Goal: Transaction & Acquisition: Purchase product/service

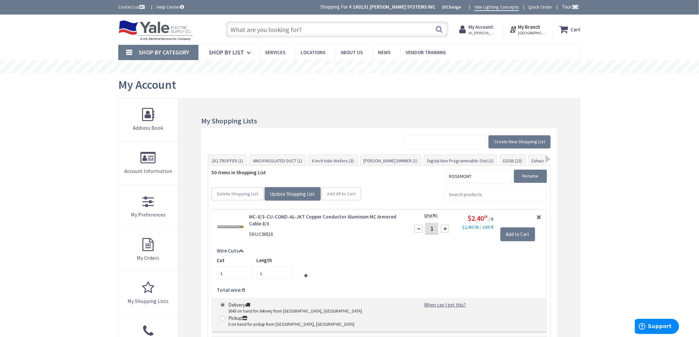
click at [261, 31] on input "text" at bounding box center [337, 29] width 223 height 17
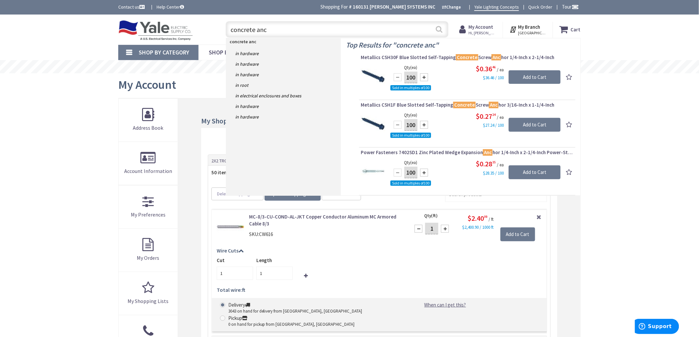
type input "concrete anc"
click at [441, 28] on button "Search" at bounding box center [439, 29] width 9 height 15
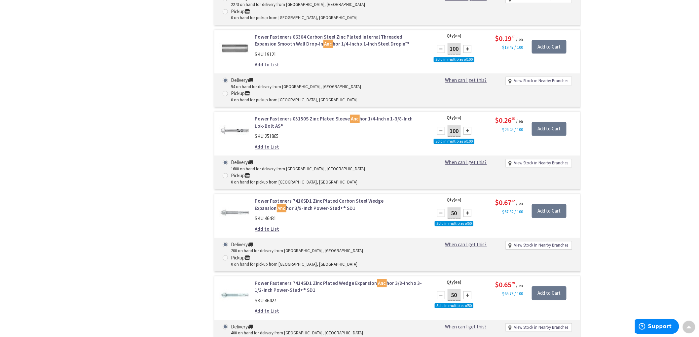
scroll to position [661, 0]
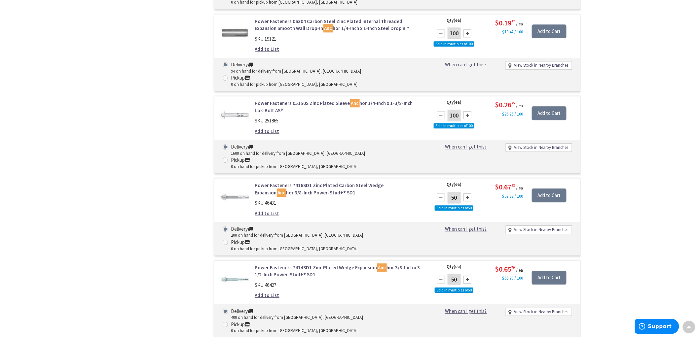
click at [335, 264] on link "Power Fasteners 7414SD1 Zinc Plated Wedge Expansion Anc hor 3/8-Inch x 3-1/2-In…" at bounding box center [339, 271] width 168 height 14
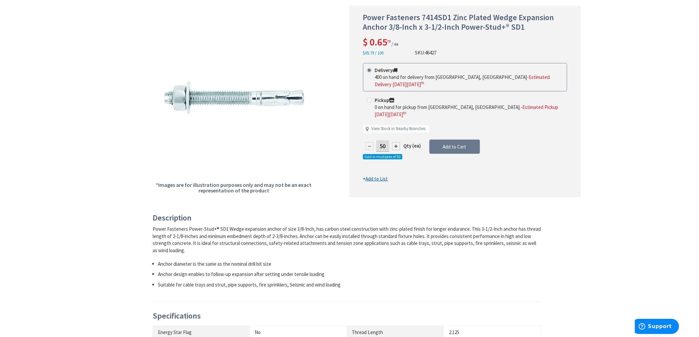
scroll to position [147, 0]
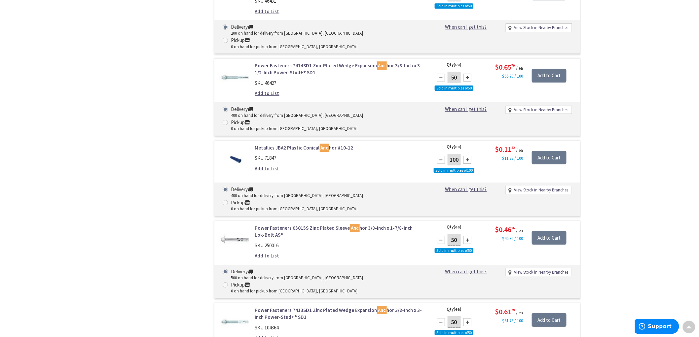
scroll to position [852, 0]
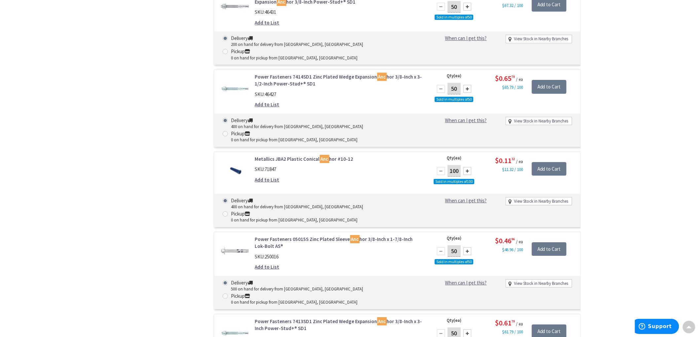
click at [338, 318] on link "Power Fasteners 7413SD1 Zinc Plated Wedge Expansion Anc hor 3/8-Inch x 3-Inch P…" at bounding box center [339, 325] width 168 height 14
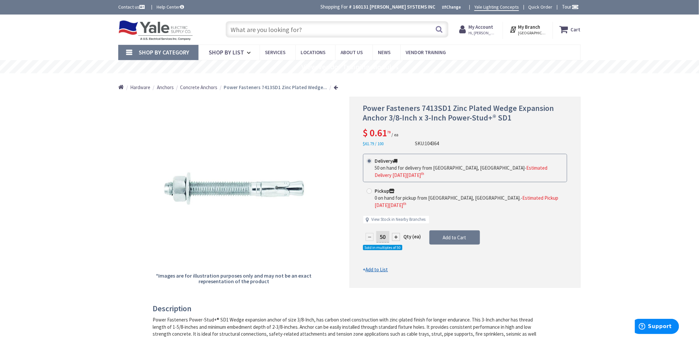
click at [385, 231] on input "50" at bounding box center [382, 237] width 13 height 12
type input "5"
type input "2"
type input "50"
click at [451, 230] on form "This product is Discontinued Delivery 50 on hand for delivery from Cranbury, NJ…" at bounding box center [465, 214] width 204 height 120
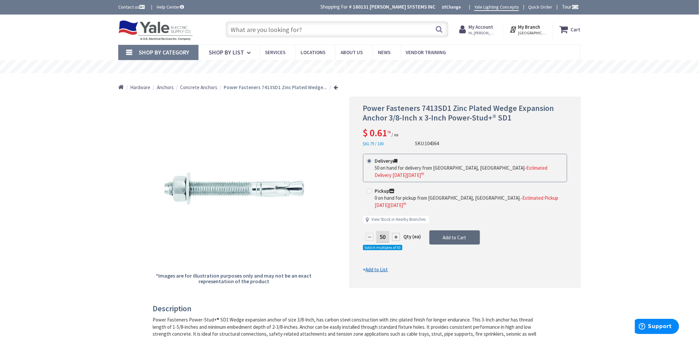
click at [461, 235] on span "Add to Cart" at bounding box center [454, 238] width 23 height 6
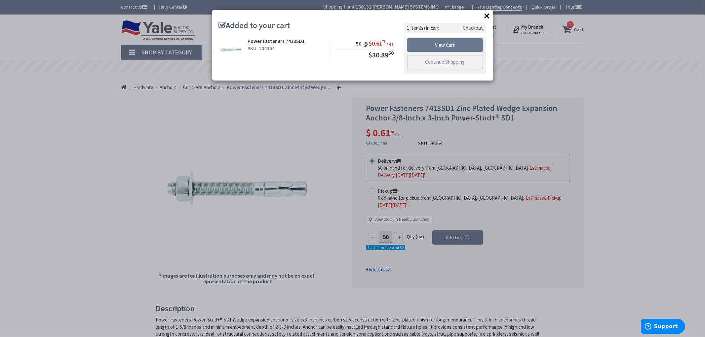
click at [485, 17] on button "×" at bounding box center [487, 16] width 10 height 10
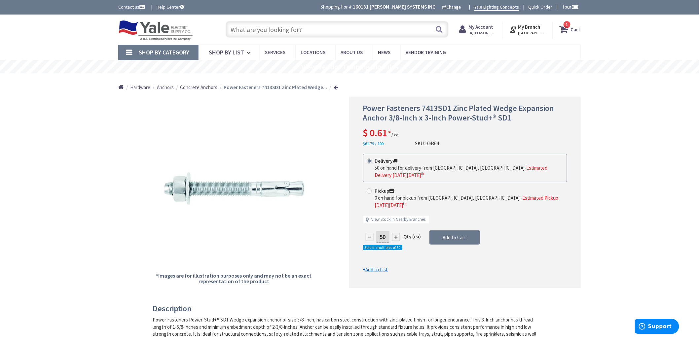
click at [306, 29] on input "text" at bounding box center [337, 29] width 223 height 17
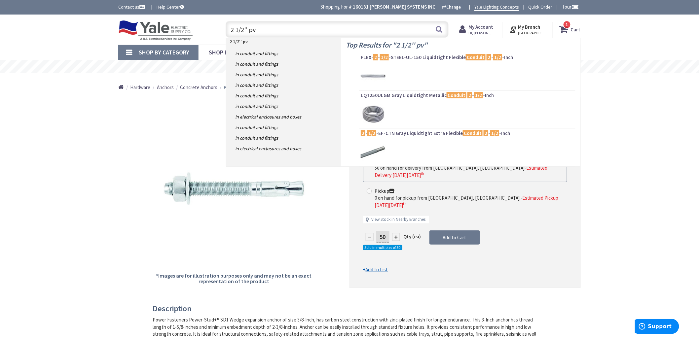
type input "2 1/2'' pvc"
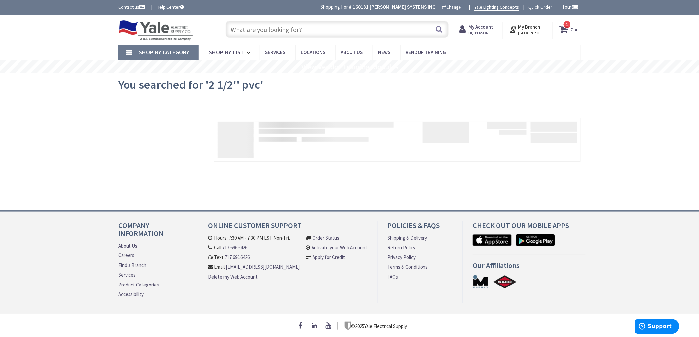
click at [265, 34] on input "text" at bounding box center [337, 29] width 223 height 17
type input "2"
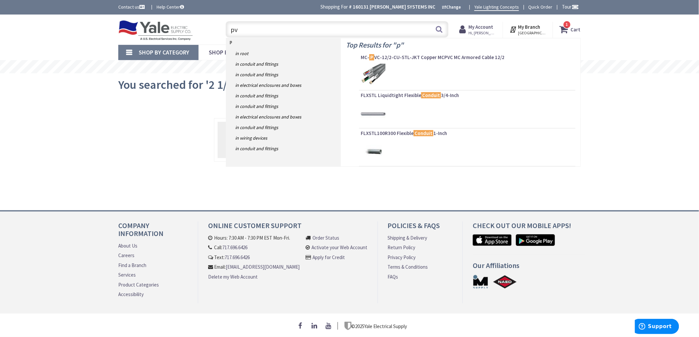
type input "pvc"
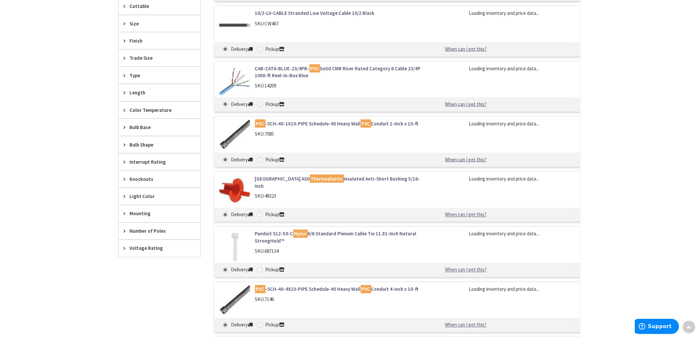
scroll to position [331, 0]
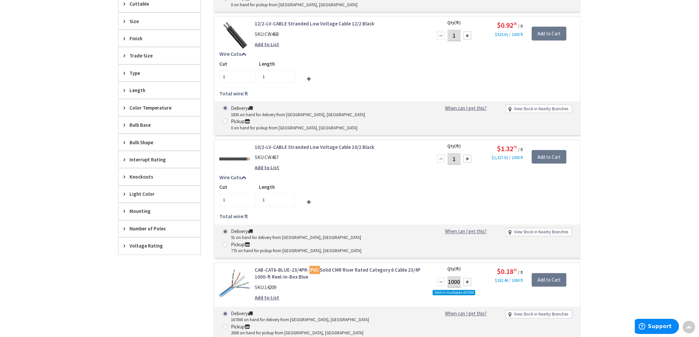
click at [136, 57] on span "Trade Size" at bounding box center [157, 55] width 54 height 7
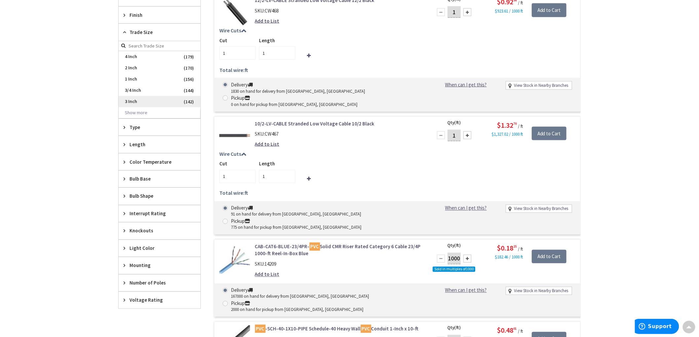
scroll to position [368, 0]
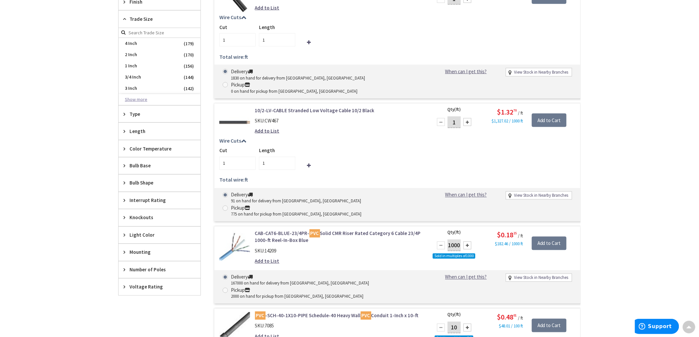
click at [137, 97] on button "Show more" at bounding box center [160, 99] width 82 height 11
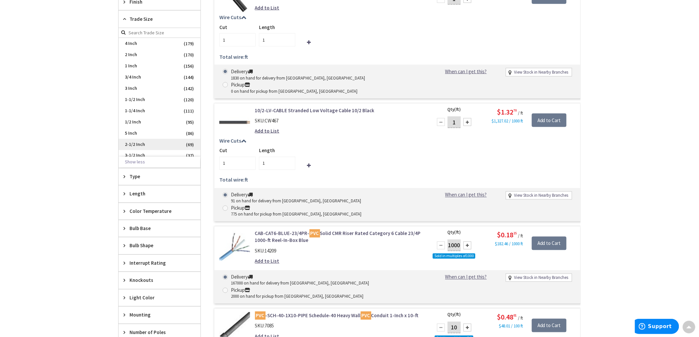
click at [136, 144] on span "2-1/2 Inch" at bounding box center [160, 144] width 82 height 11
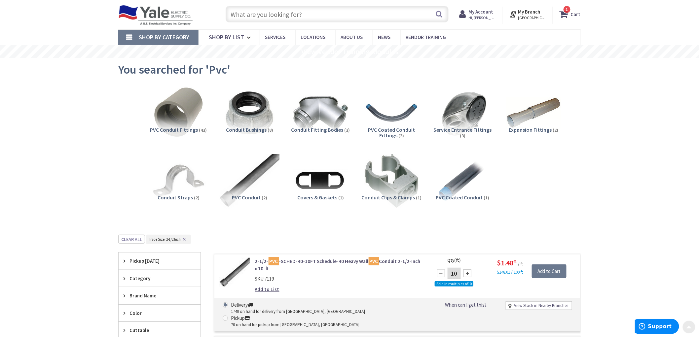
scroll to position [0, 0]
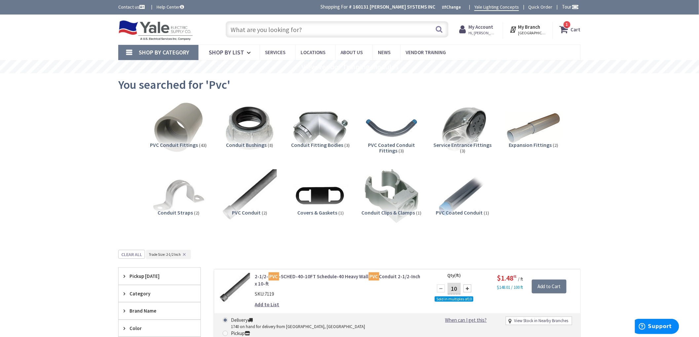
click at [183, 146] on span "PVC Conduit Fittings" at bounding box center [174, 145] width 48 height 7
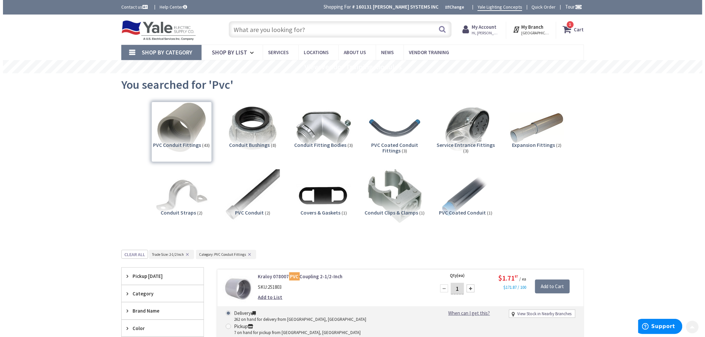
scroll to position [250, 0]
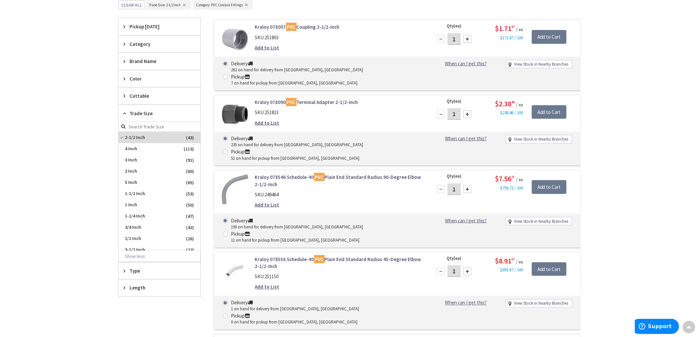
click at [467, 110] on div at bounding box center [468, 114] width 8 height 8
type input "4"
click at [550, 105] on input "Add to Cart" at bounding box center [549, 112] width 35 height 14
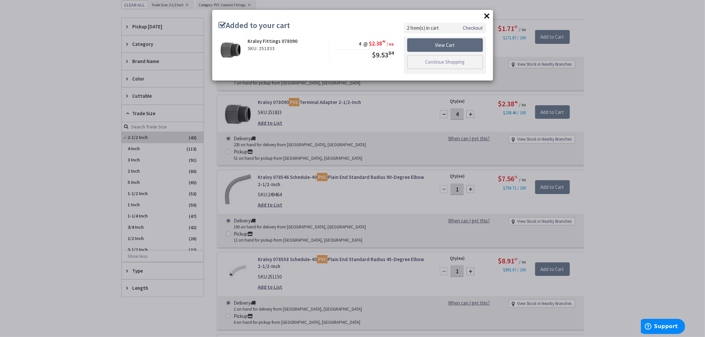
click at [452, 46] on link "View Cart" at bounding box center [445, 45] width 76 height 14
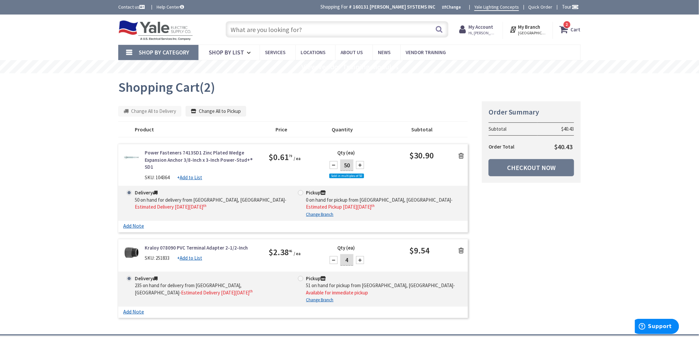
drag, startPoint x: 553, startPoint y: 222, endPoint x: 557, endPoint y: 220, distance: 4.0
click at [554, 222] on div "Summary Order Summary Subtotal $40.43 Order Total $40.43 Checkout Now Some item…" at bounding box center [349, 211] width 473 height 220
click at [567, 28] on span "2 2 items" at bounding box center [567, 24] width 8 height 8
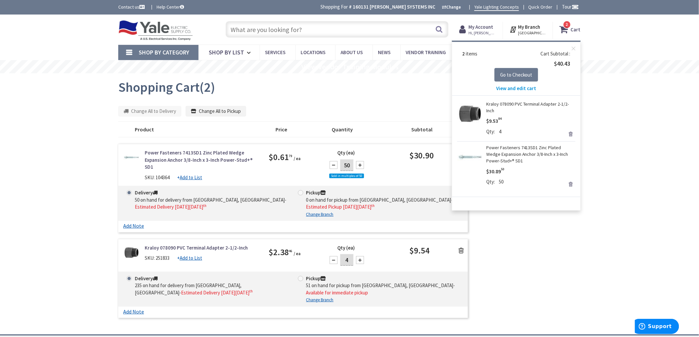
click at [558, 296] on main "Shopping Cart Shopping Cart (2) Summary Order Summary Subtotal $40.43 Order Tot…" at bounding box center [350, 203] width 496 height 261
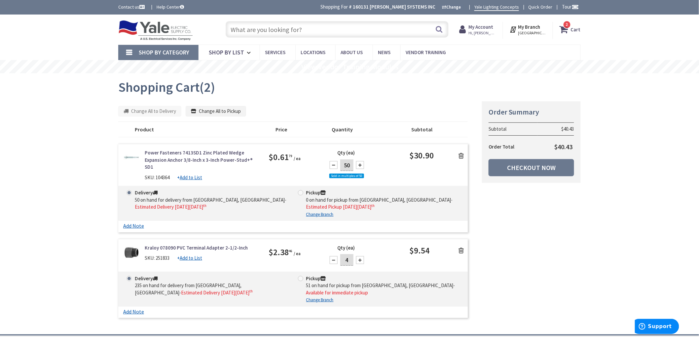
click at [614, 217] on div "Skip to Content Toggle Nav Search 2 2 2 items Cart My Cart" at bounding box center [349, 238] width 699 height 447
click at [539, 166] on link "Checkout Now" at bounding box center [532, 167] width 86 height 17
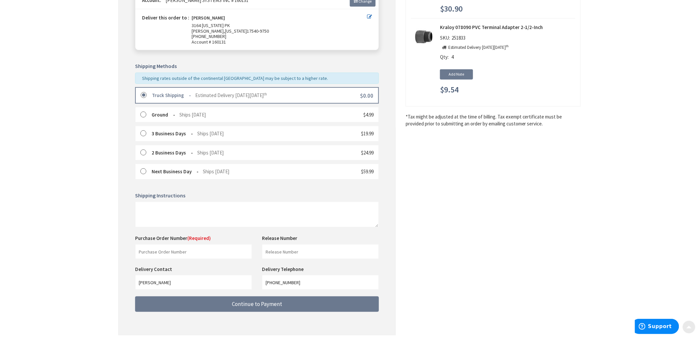
scroll to position [110, 0]
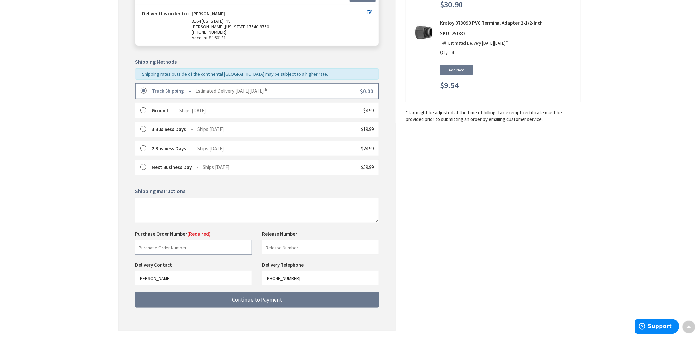
click at [201, 248] on input "text" at bounding box center [193, 247] width 117 height 15
type input "33938"
click at [280, 247] on input "text" at bounding box center [320, 247] width 117 height 15
type input "19414"
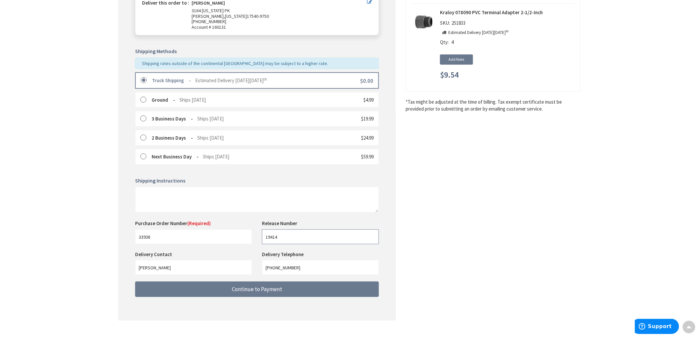
scroll to position [133, 0]
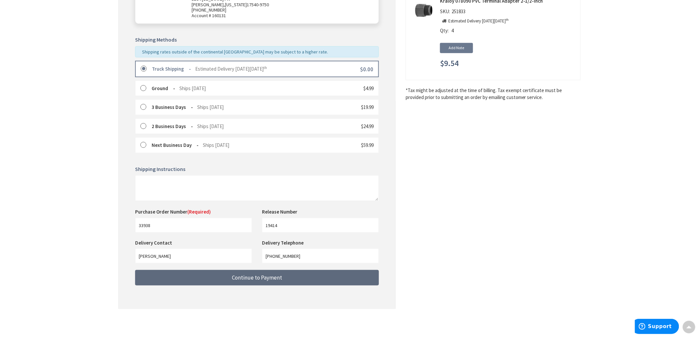
click at [259, 275] on span "Continue to Payment" at bounding box center [257, 277] width 50 height 7
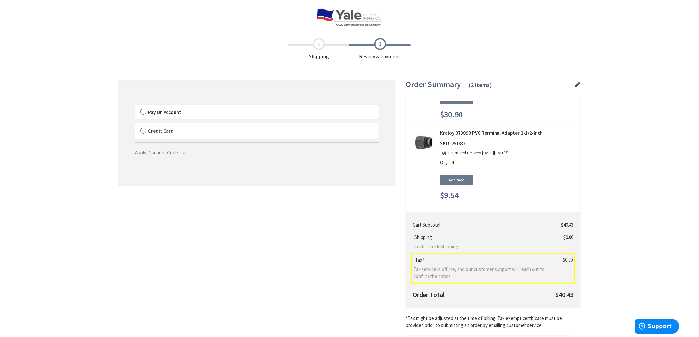
click at [143, 113] on label "Pay On Account" at bounding box center [256, 112] width 243 height 15
click at [135, 106] on input "Pay On Account" at bounding box center [135, 106] width 0 height 0
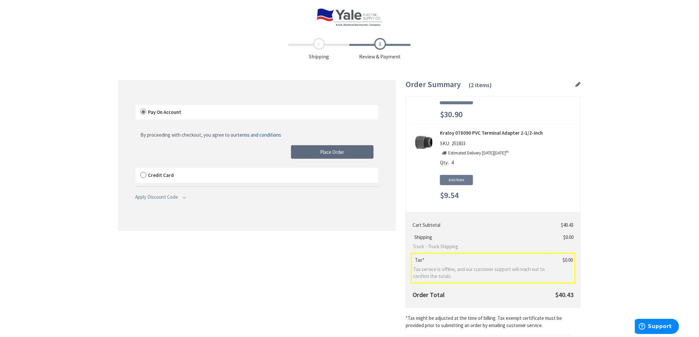
click at [350, 150] on button "Place Order" at bounding box center [332, 152] width 83 height 14
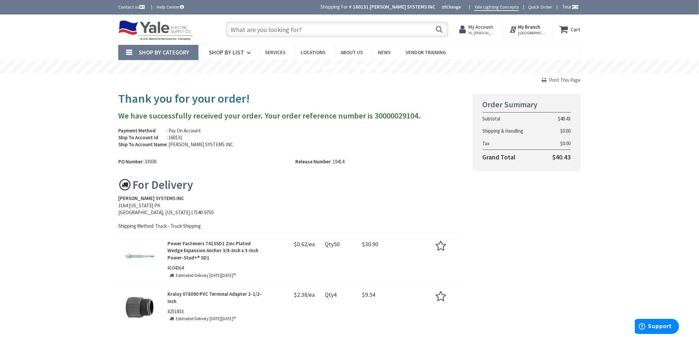
click at [298, 29] on input "text" at bounding box center [337, 29] width 223 height 17
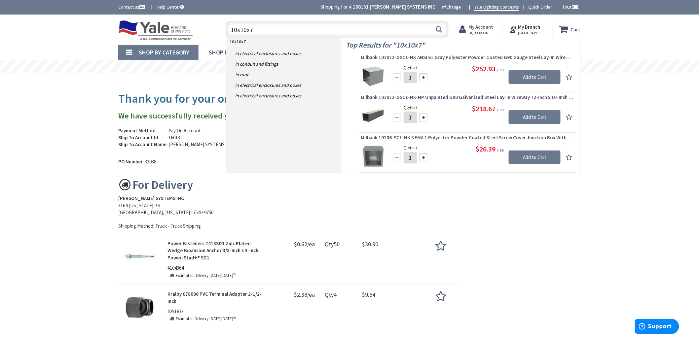
click at [237, 31] on input "10x10x7" at bounding box center [337, 29] width 223 height 17
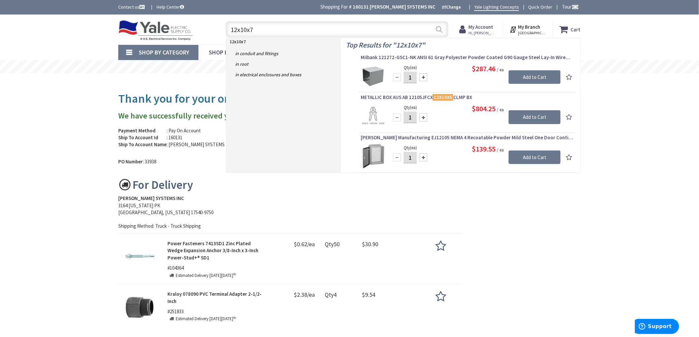
type input "12x10x7"
click at [438, 31] on button "Search" at bounding box center [439, 29] width 9 height 15
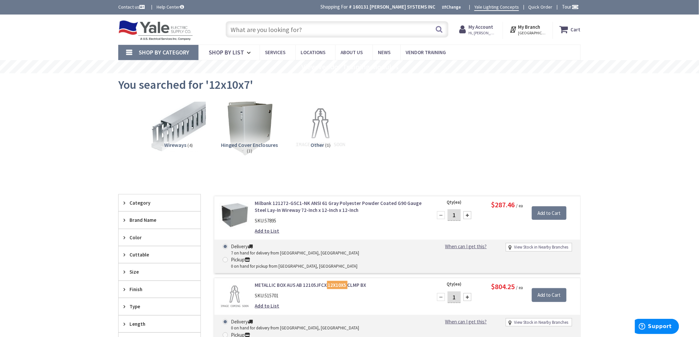
click at [289, 28] on input "text" at bounding box center [337, 29] width 223 height 17
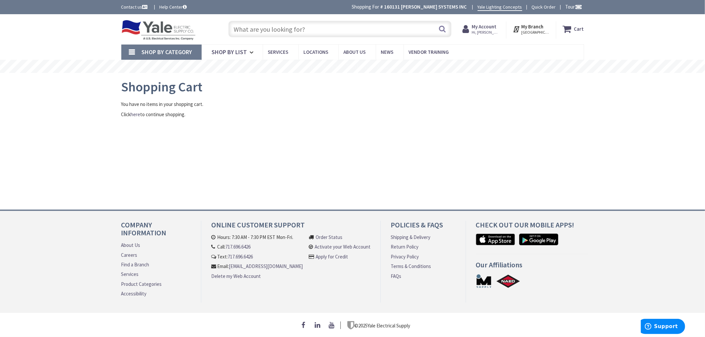
click at [304, 28] on input "text" at bounding box center [339, 29] width 223 height 17
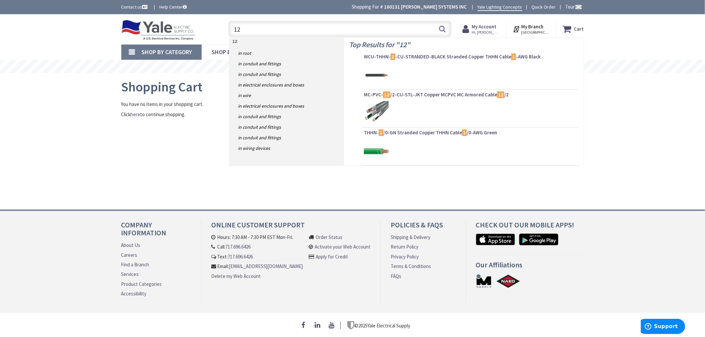
type input "1"
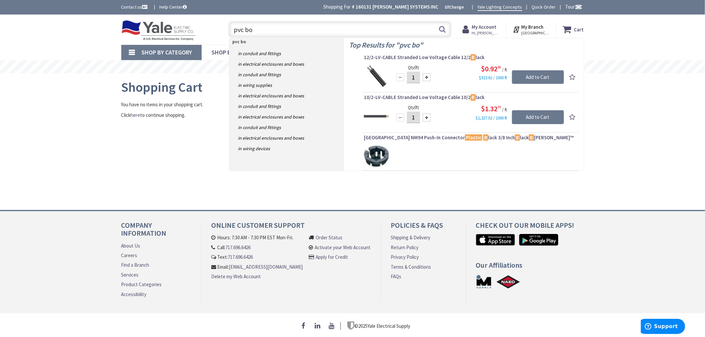
type input "pvc box"
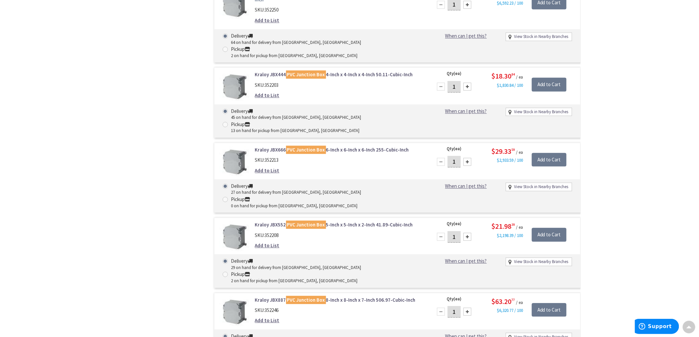
scroll to position [587, 0]
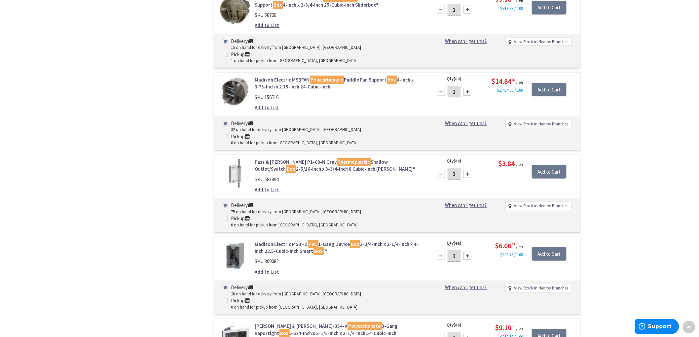
drag, startPoint x: 379, startPoint y: 250, endPoint x: 387, endPoint y: 262, distance: 14.1
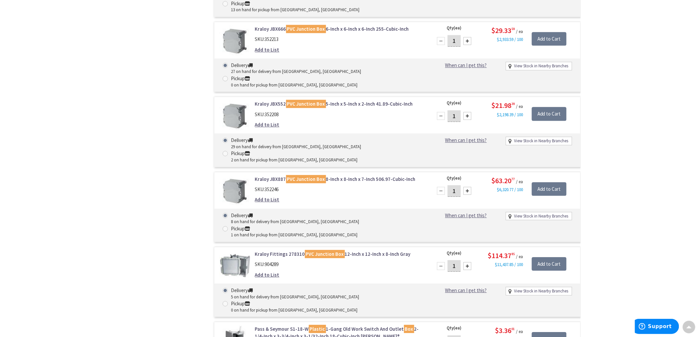
scroll to position [0, 0]
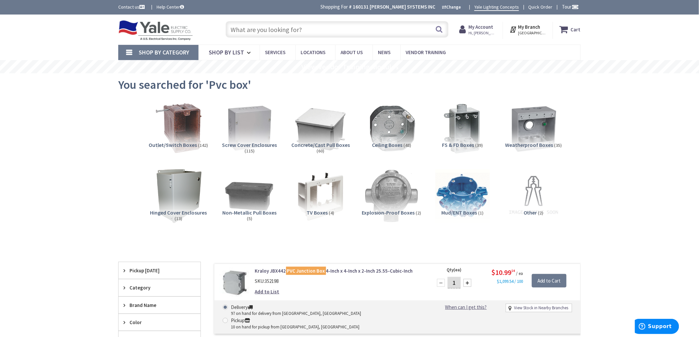
click at [242, 29] on input "text" at bounding box center [337, 29] width 223 height 17
type input "4"
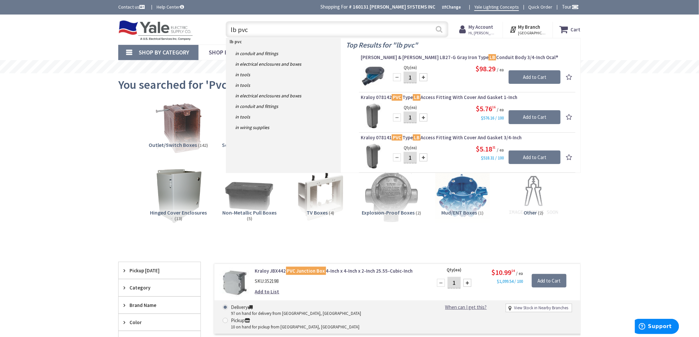
type input "lb pvc"
click at [443, 28] on button "Search" at bounding box center [439, 29] width 9 height 15
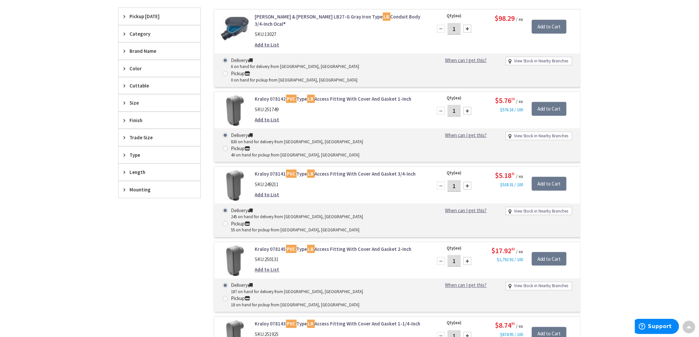
scroll to position [257, 0]
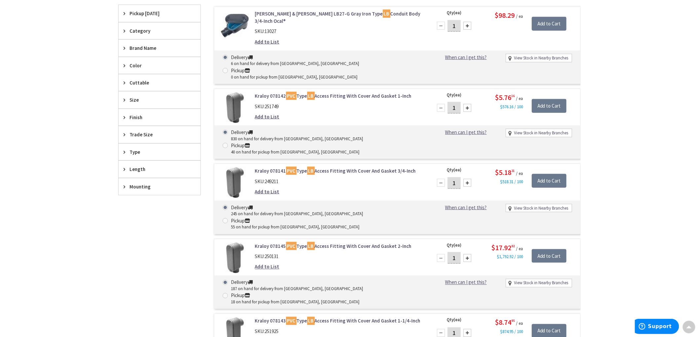
click at [144, 136] on span "Trade Size" at bounding box center [157, 134] width 54 height 7
click at [141, 215] on button "Show more" at bounding box center [160, 214] width 82 height 11
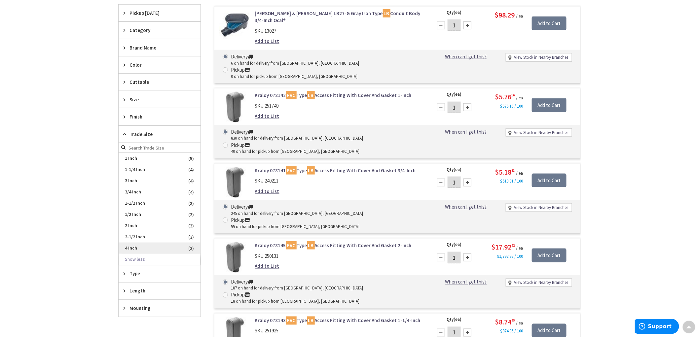
click at [132, 248] on span "4 Inch" at bounding box center [160, 248] width 82 height 11
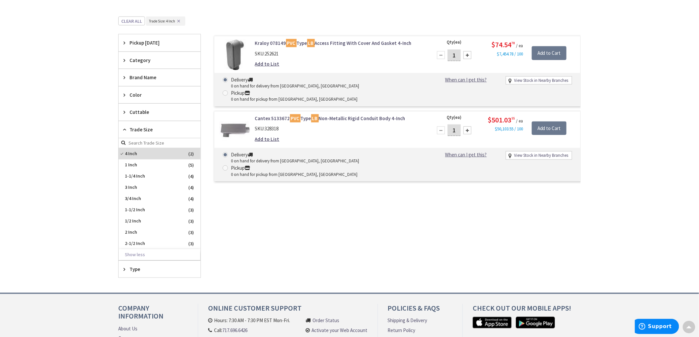
scroll to position [153, 0]
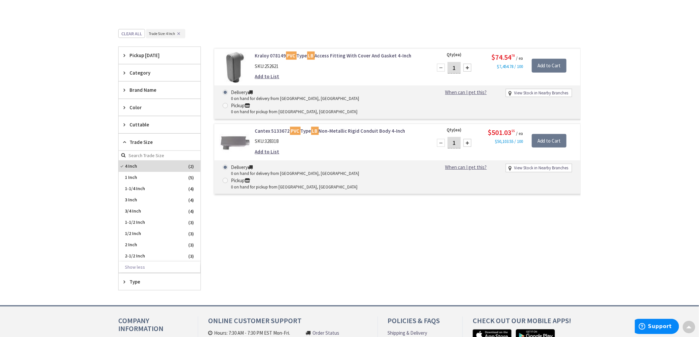
click at [342, 54] on link "Kraloy 078149 PVC Type LB Access Fitting With Cover And Gasket 4-Inch" at bounding box center [339, 55] width 168 height 7
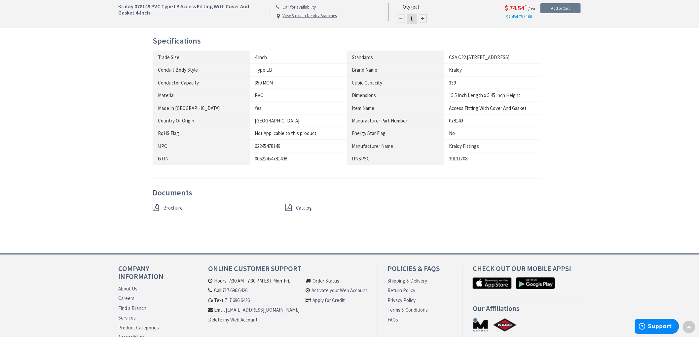
scroll to position [398, 0]
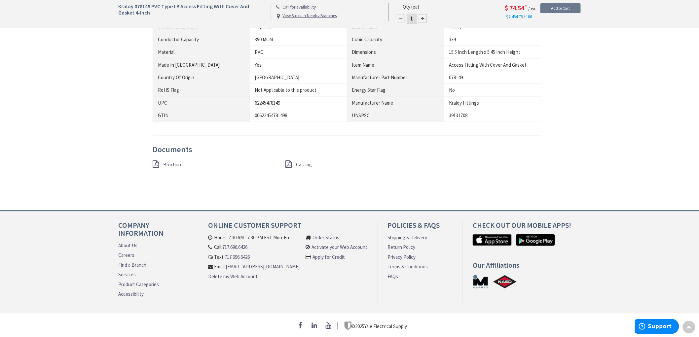
click at [171, 162] on span "Brochure" at bounding box center [172, 165] width 19 height 6
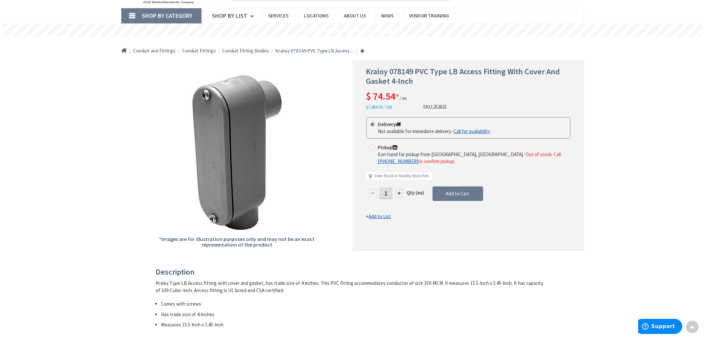
scroll to position [0, 0]
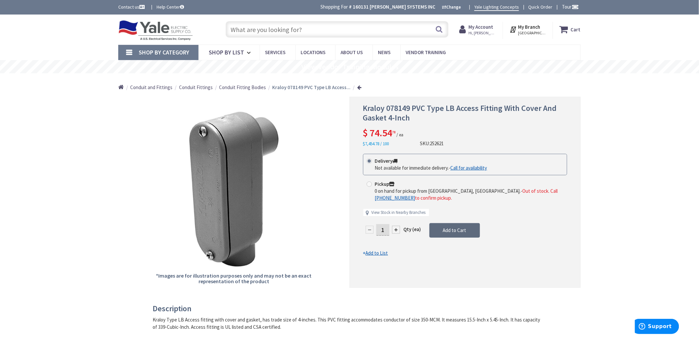
click at [452, 230] on span "Add to Cart" at bounding box center [454, 230] width 23 height 6
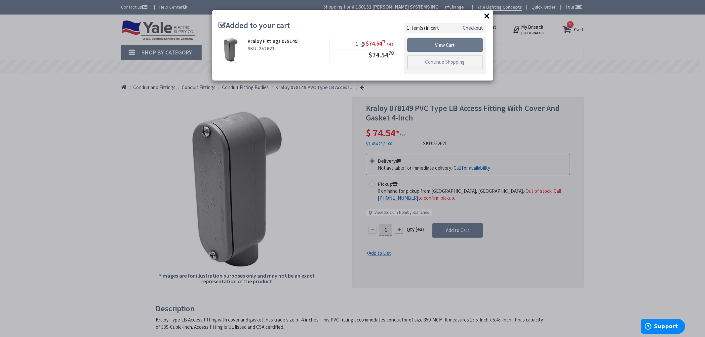
click at [485, 14] on button "×" at bounding box center [487, 16] width 10 height 10
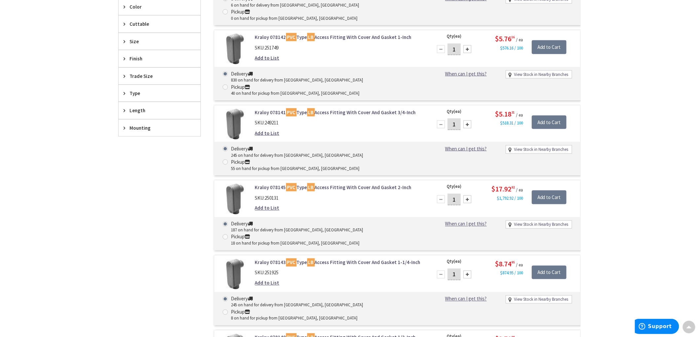
scroll to position [330, 0]
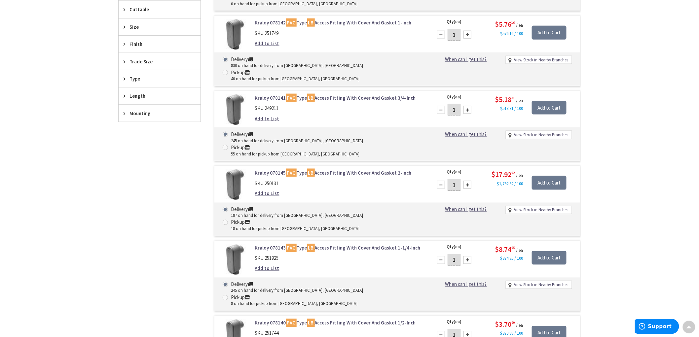
click at [142, 62] on span "Trade Size" at bounding box center [157, 61] width 54 height 7
click at [137, 140] on button "Show more" at bounding box center [160, 141] width 82 height 11
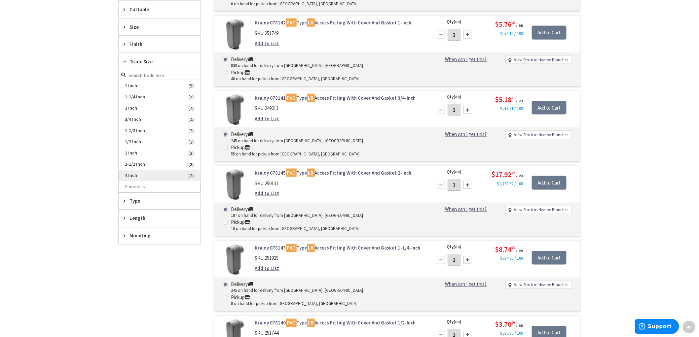
click at [138, 177] on span "4 Inch" at bounding box center [160, 175] width 82 height 11
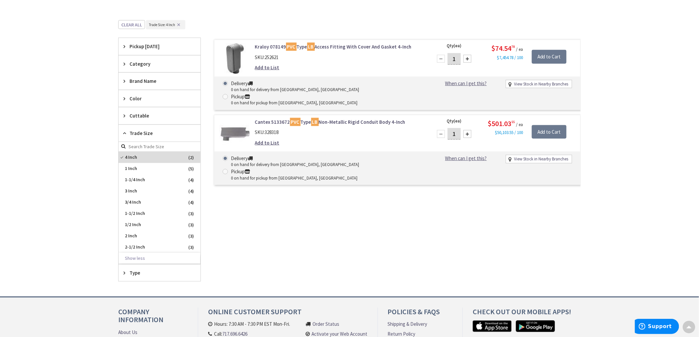
scroll to position [141, 0]
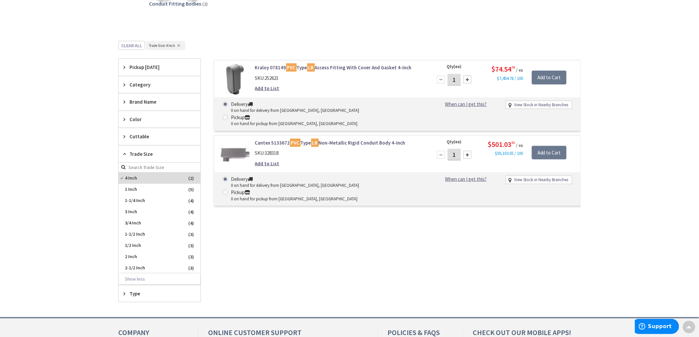
click at [351, 65] on link "Kraloy 078149 PVC Type LB Access Fitting With Cover And Gasket 4-Inch" at bounding box center [339, 67] width 168 height 7
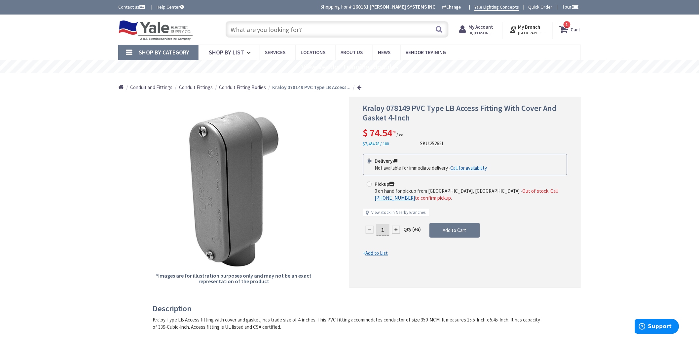
click at [569, 27] on span "1 1 items" at bounding box center [567, 24] width 8 height 8
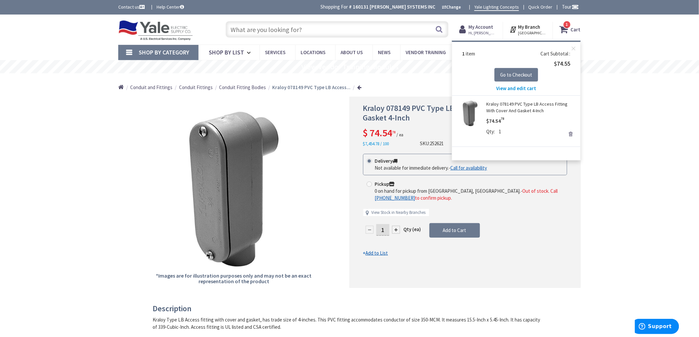
click at [571, 134] on link "Remove" at bounding box center [570, 134] width 9 height 9
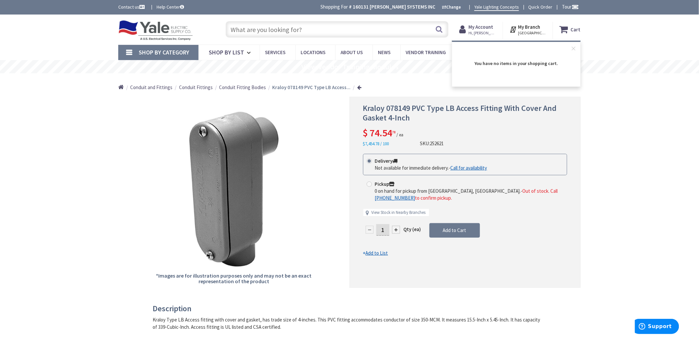
click at [328, 176] on div "*Images are for illustration purposes only and may not be an exact representati…" at bounding box center [233, 192] width 231 height 191
click at [490, 32] on span "Hi, [PERSON_NAME]" at bounding box center [483, 32] width 28 height 5
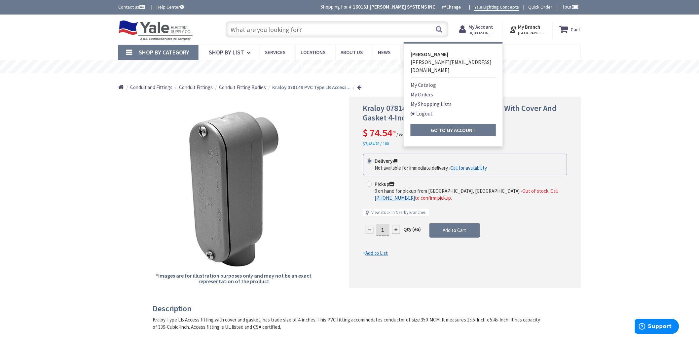
click at [430, 100] on link "My Shopping Lists" at bounding box center [431, 104] width 41 height 8
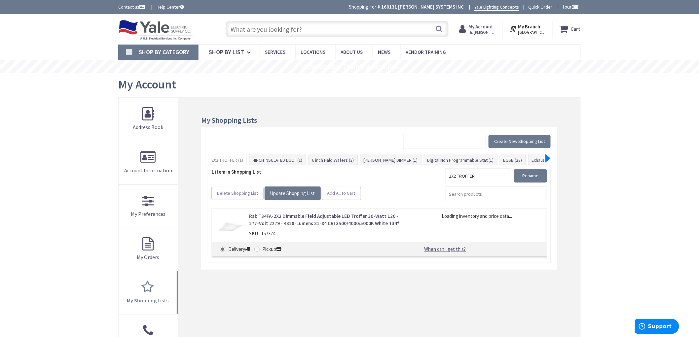
click at [546, 159] on div at bounding box center [548, 158] width 5 height 9
click at [546, 159] on div at bounding box center [548, 159] width 5 height 9
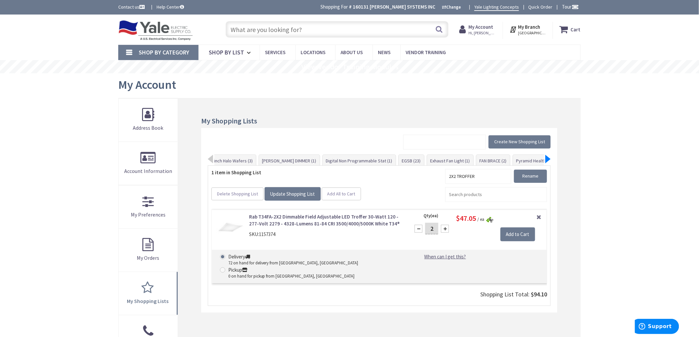
click at [549, 158] on div at bounding box center [548, 159] width 5 height 9
click at [546, 158] on div at bounding box center [548, 159] width 5 height 9
click at [521, 159] on link "ROSEMONT (50)" at bounding box center [538, 161] width 37 height 12
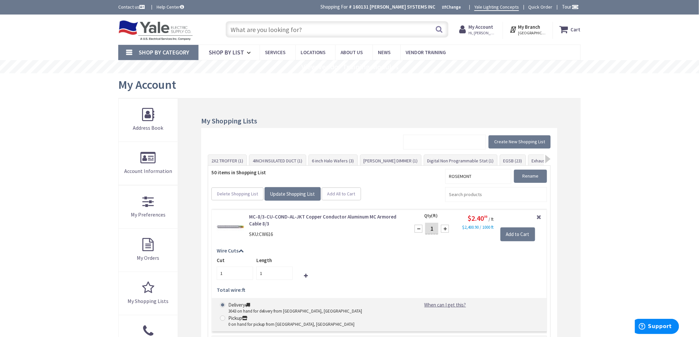
click at [285, 30] on input "text" at bounding box center [337, 29] width 223 height 17
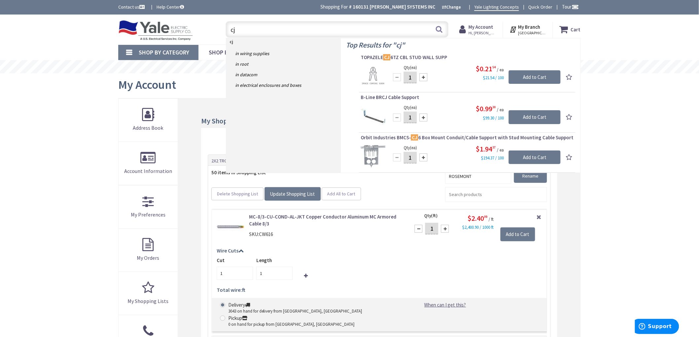
type input "c"
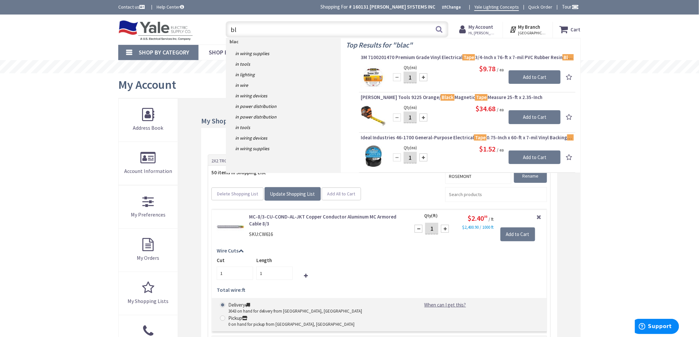
type input "b"
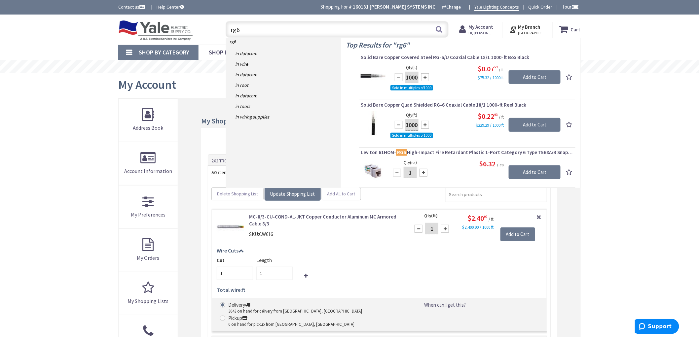
click at [251, 27] on input "rg6" at bounding box center [337, 29] width 223 height 17
type input "r"
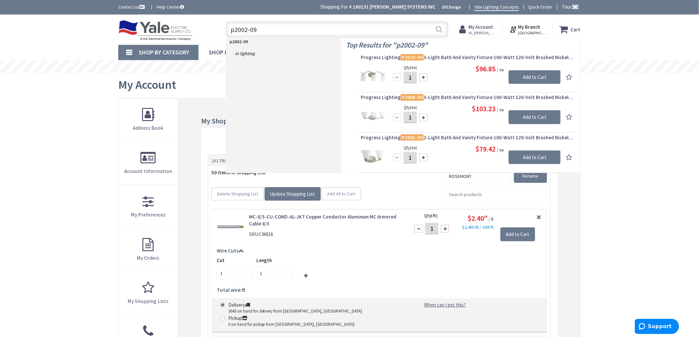
type input "p2002-09"
click at [441, 32] on button "Search" at bounding box center [439, 29] width 9 height 15
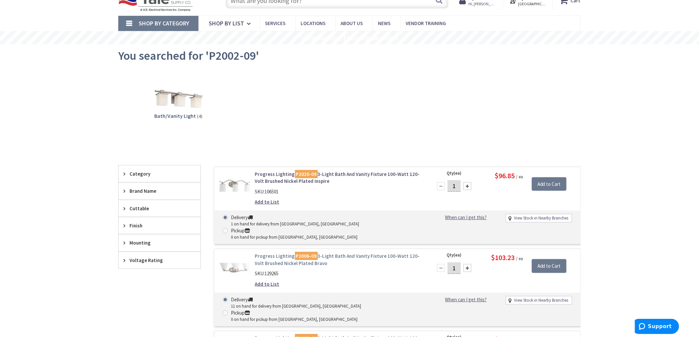
scroll to position [73, 0]
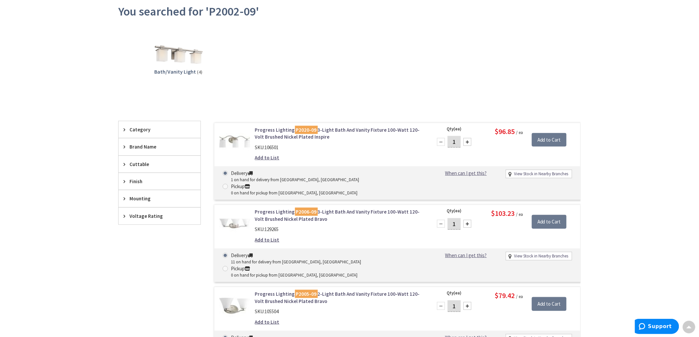
click at [278, 209] on link "Progress Lighting P2006-09 3-Light Bath And Vanity Fixture 100-Watt 120-Volt Br…" at bounding box center [339, 216] width 168 height 14
